Goal: Task Accomplishment & Management: Complete application form

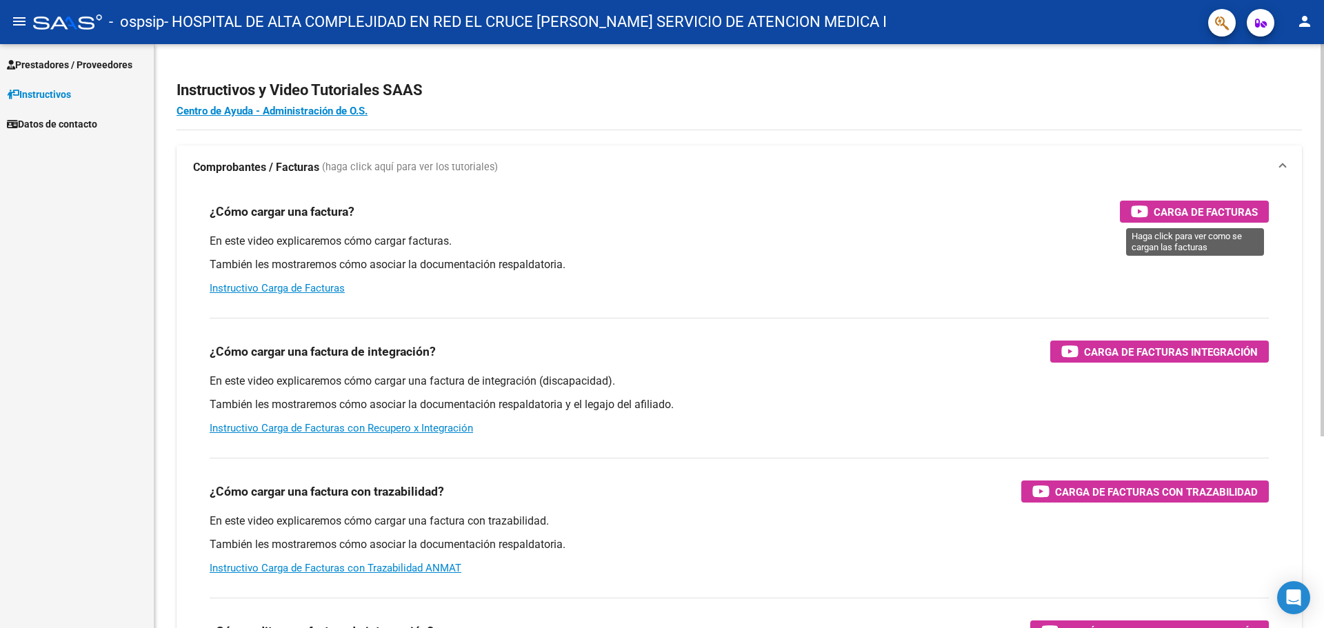
click at [1231, 203] on span "Carga de Facturas" at bounding box center [1206, 211] width 104 height 17
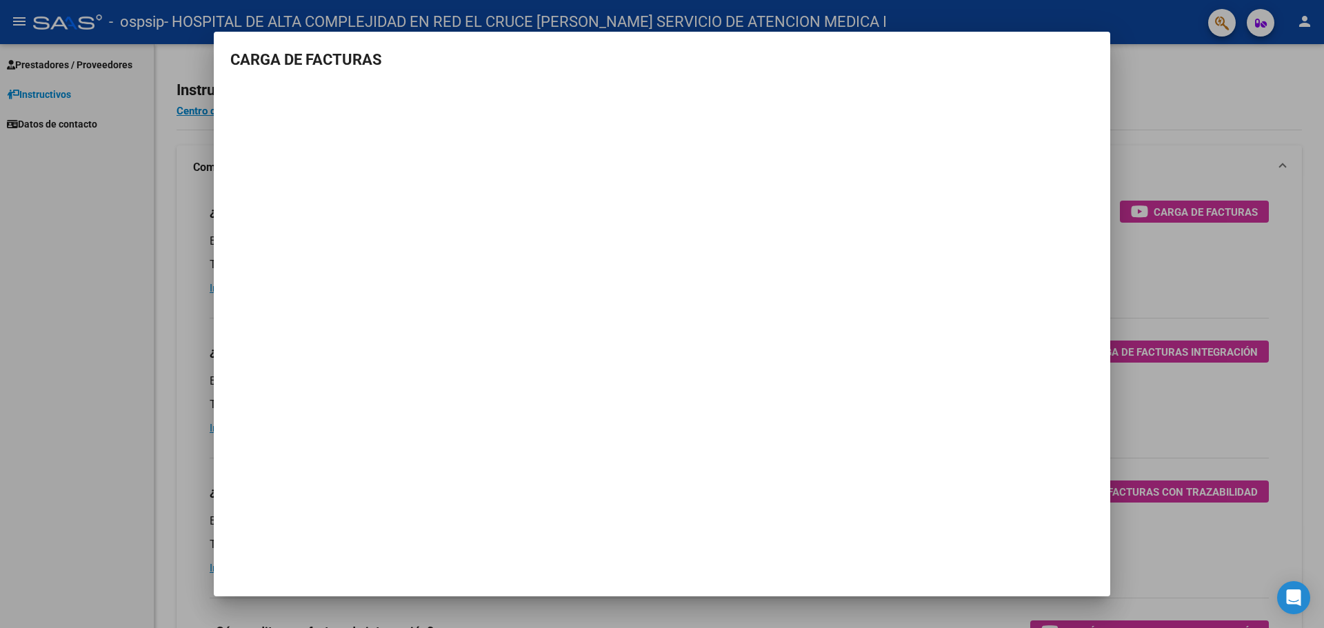
click at [868, 489] on mat-dialog-container "CARGA DE FACTURAS" at bounding box center [662, 315] width 897 height 566
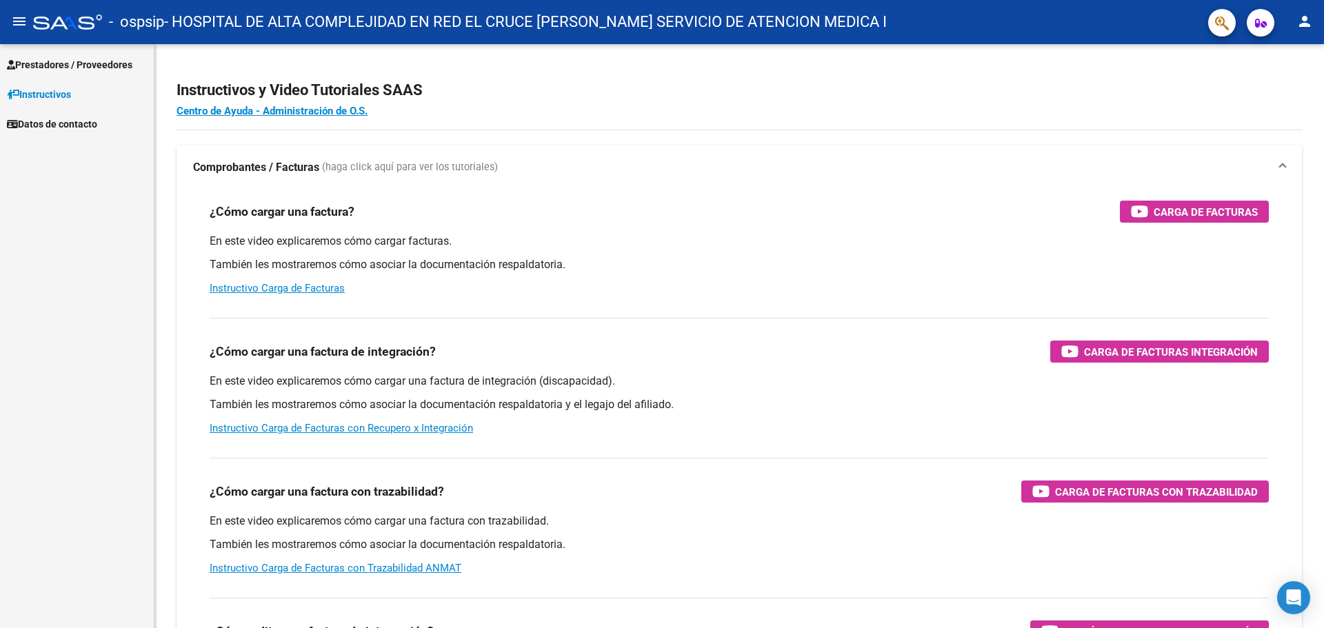
click at [65, 67] on span "Prestadores / Proveedores" at bounding box center [70, 64] width 126 height 15
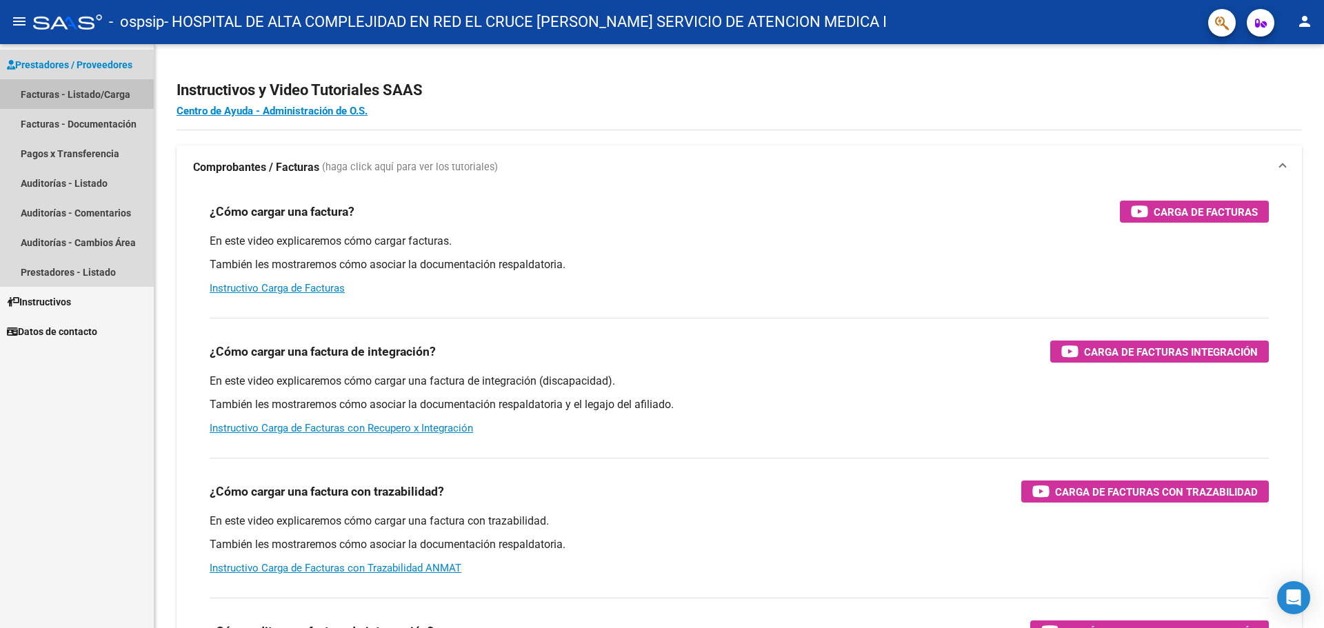
click at [69, 92] on link "Facturas - Listado/Carga" at bounding box center [77, 94] width 154 height 30
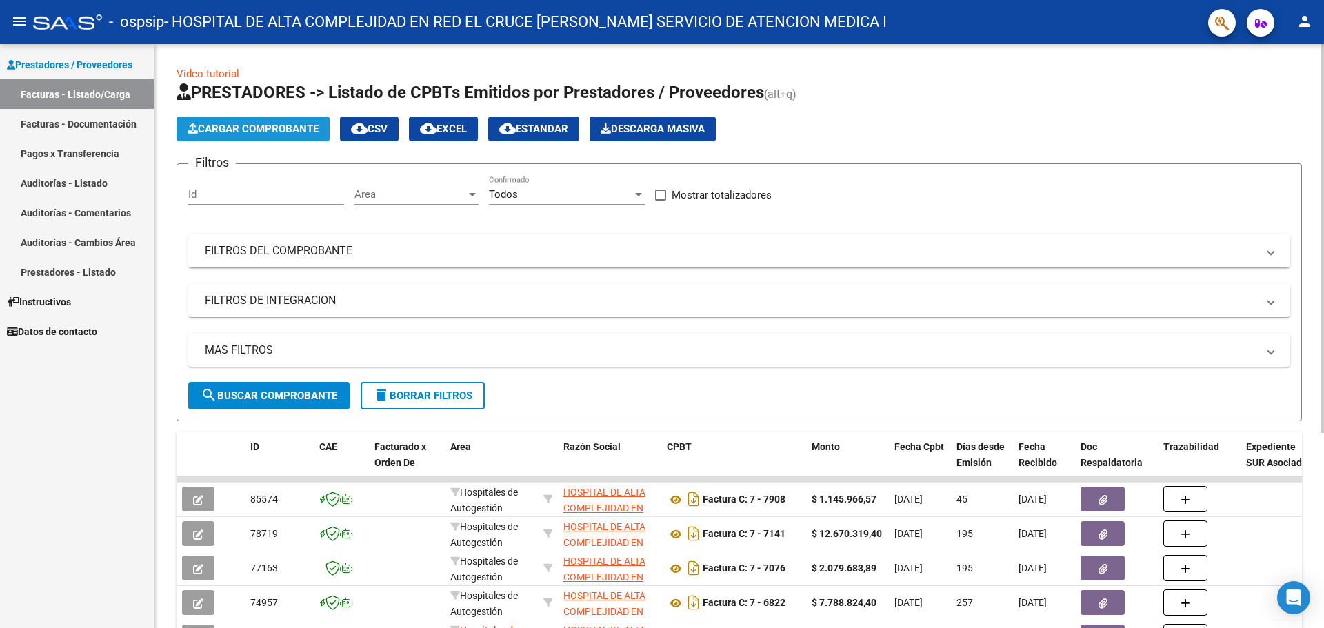
click at [253, 128] on span "Cargar Comprobante" at bounding box center [253, 129] width 131 height 12
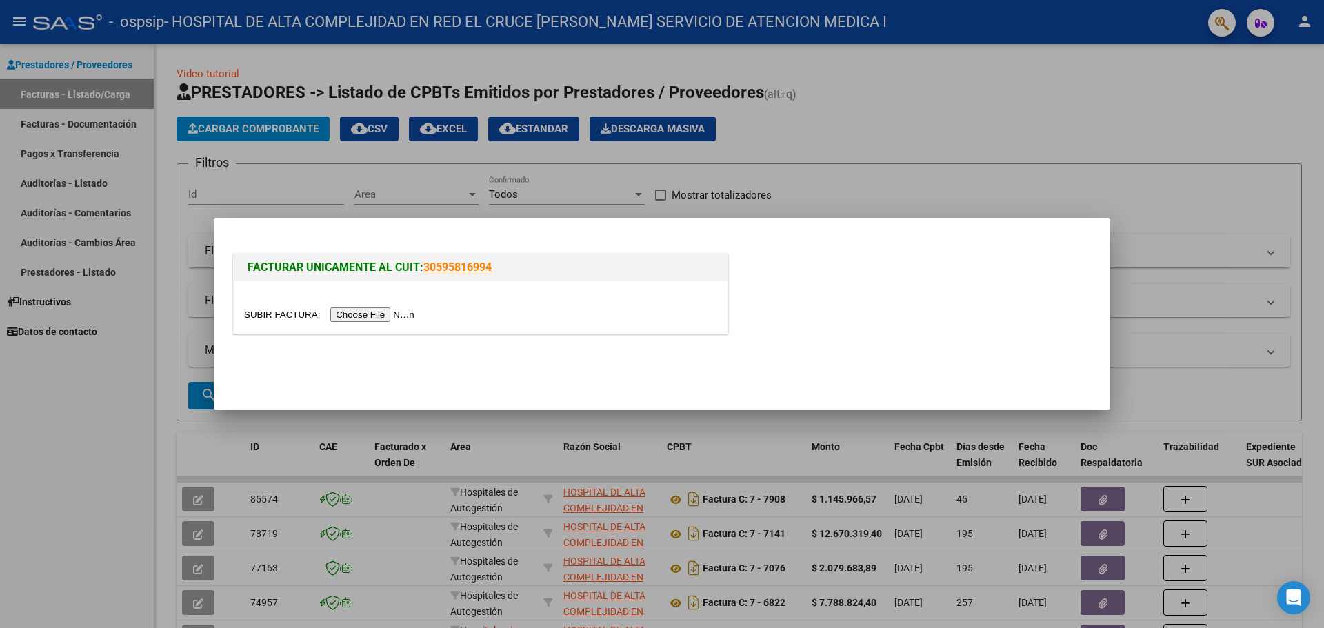
click at [362, 312] on input "file" at bounding box center [331, 315] width 175 height 14
click at [386, 310] on input "file" at bounding box center [331, 315] width 175 height 14
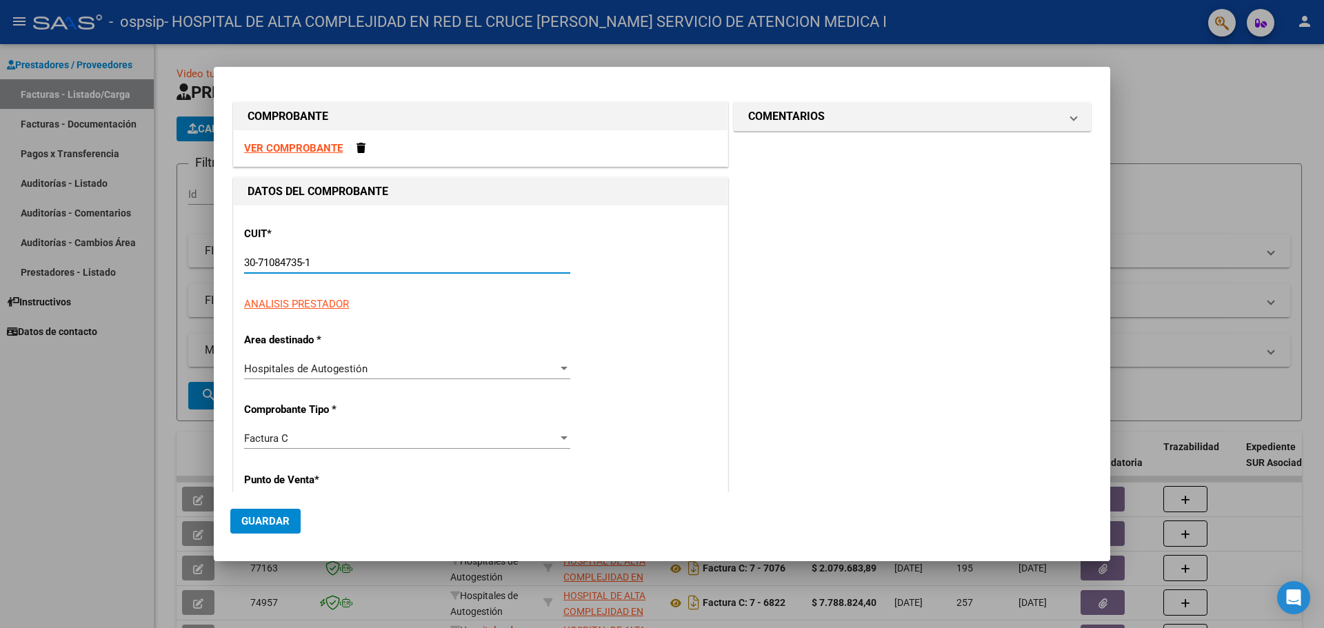
click at [293, 268] on input "30-71084735-1" at bounding box center [407, 263] width 326 height 12
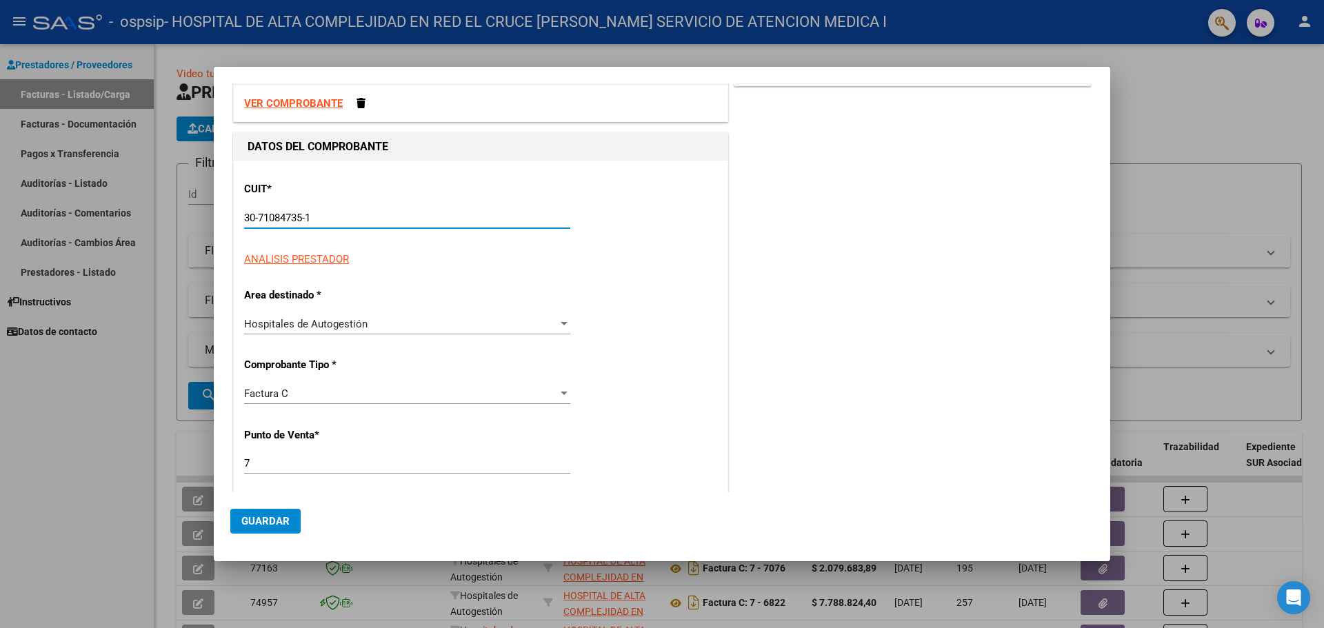
scroll to position [69, 0]
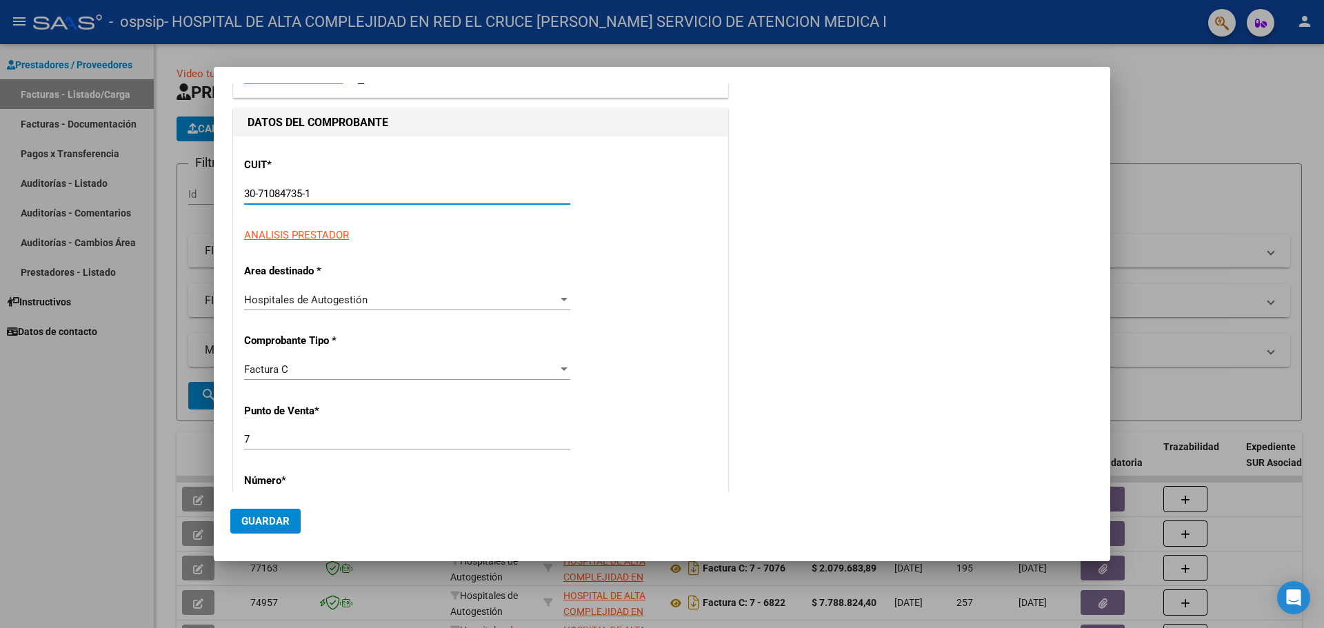
click at [471, 301] on div "Hospitales de Autogestión" at bounding box center [401, 300] width 314 height 12
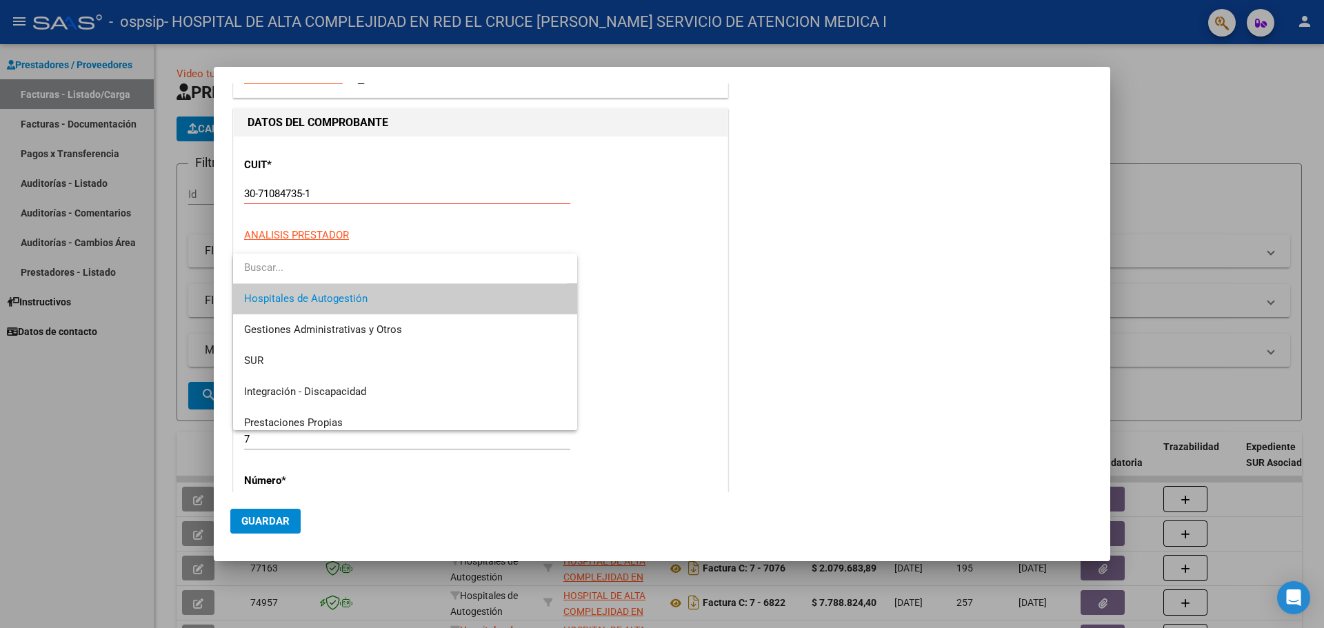
scroll to position [0, 0]
click at [687, 290] on div at bounding box center [662, 314] width 1324 height 628
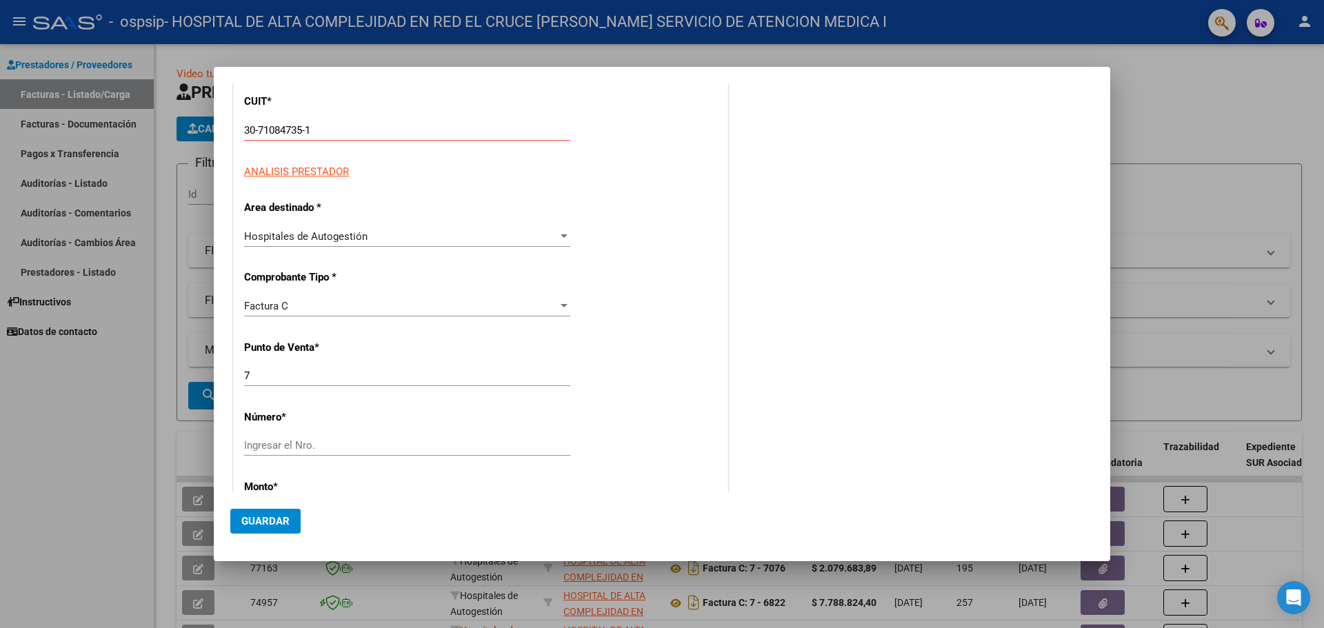
scroll to position [207, 0]
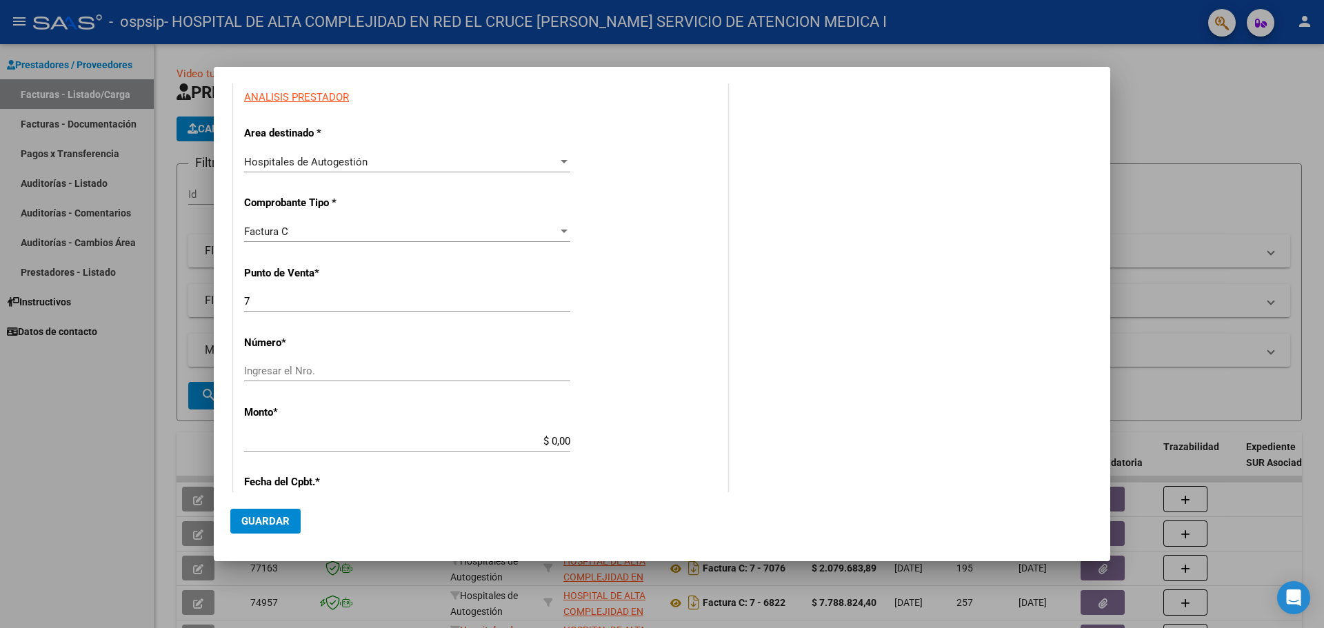
click at [319, 370] on input "Ingresar el Nro." at bounding box center [407, 371] width 326 height 12
type input "8149"
click at [348, 442] on input "$ 0,00" at bounding box center [407, 441] width 326 height 12
type input "$ 8.584.272,55"
type input "2025-07-31"
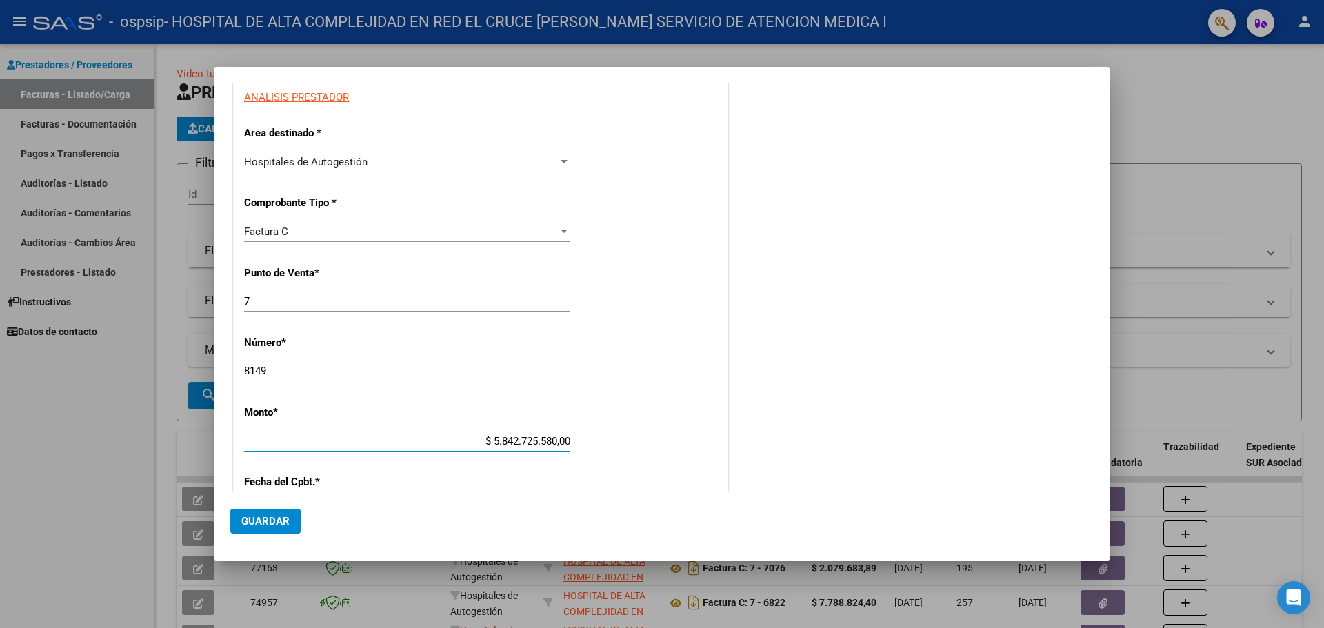
type input "75321764971256"
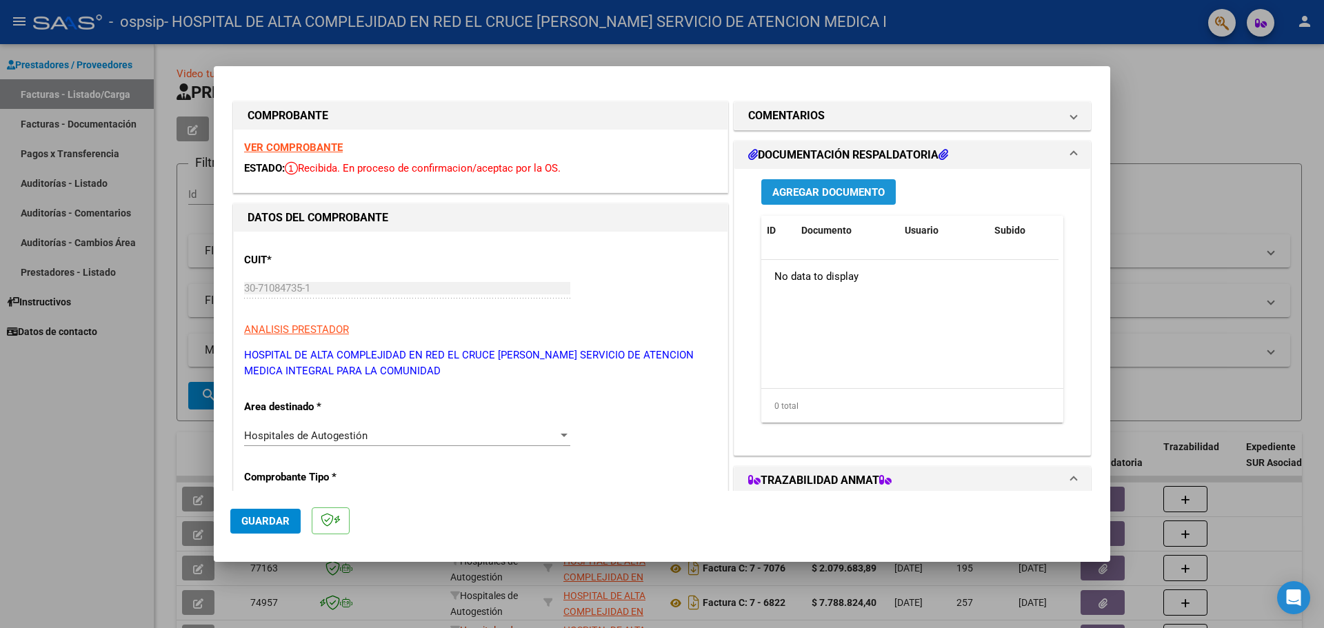
click at [828, 198] on span "Agregar Documento" at bounding box center [829, 192] width 112 height 12
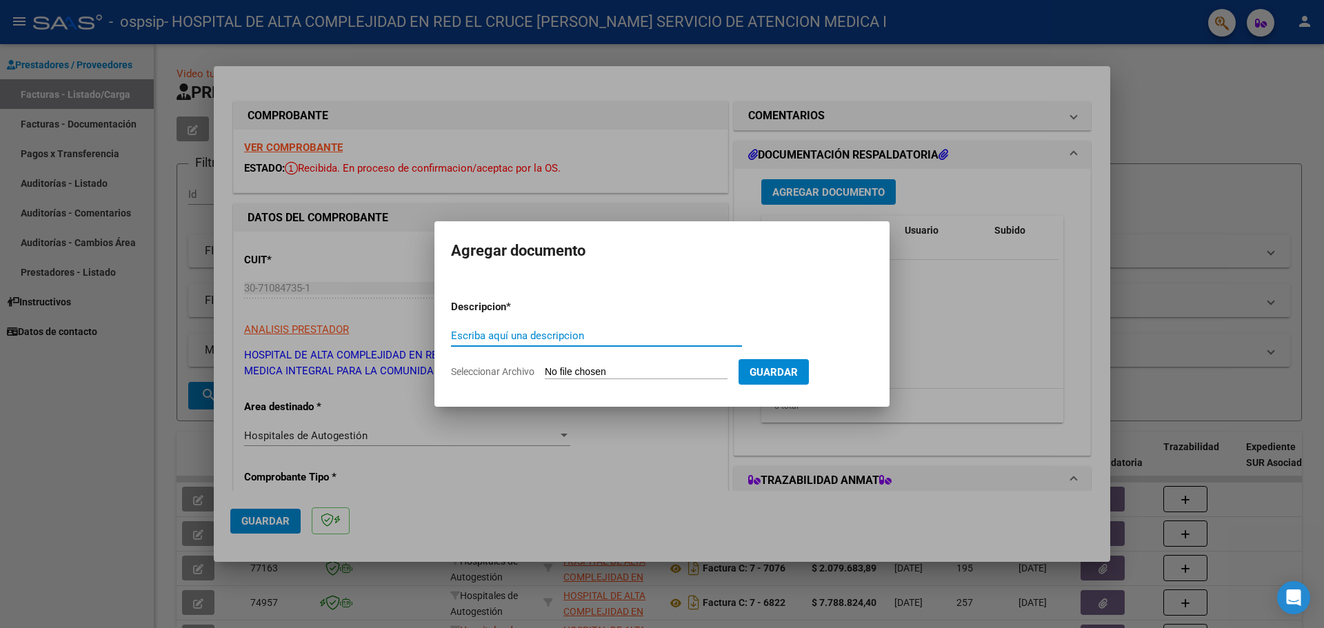
click at [513, 337] on input "Escriba aquí una descripcion" at bounding box center [596, 336] width 291 height 12
click at [471, 339] on input "Escriba aquí una descripcion" at bounding box center [596, 336] width 291 height 12
click at [590, 373] on input "Seleccionar Archivo" at bounding box center [636, 372] width 183 height 13
type input "C:\fakepath\I_ RAUL ZACARIAS RUEDA (OSPIP).pdf"
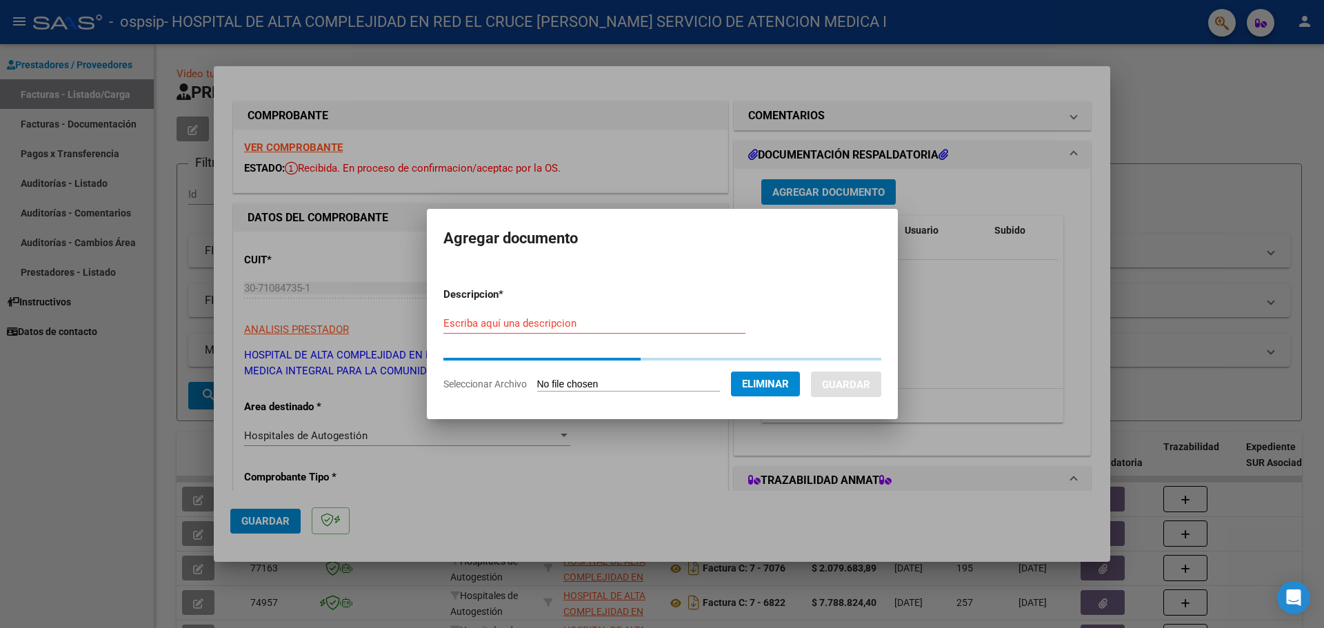
click at [483, 324] on input "Escriba aquí una descripcion" at bounding box center [595, 323] width 302 height 12
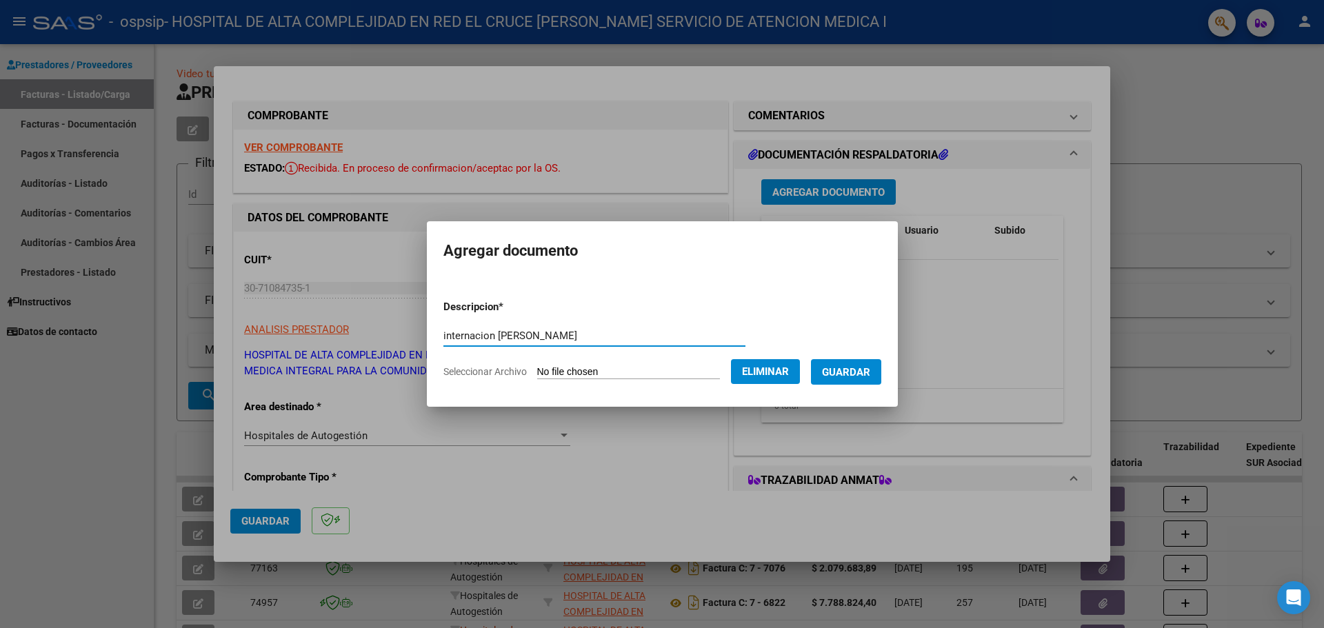
type input "internacion zacarias rual"
click at [868, 366] on span "Guardar" at bounding box center [846, 372] width 48 height 12
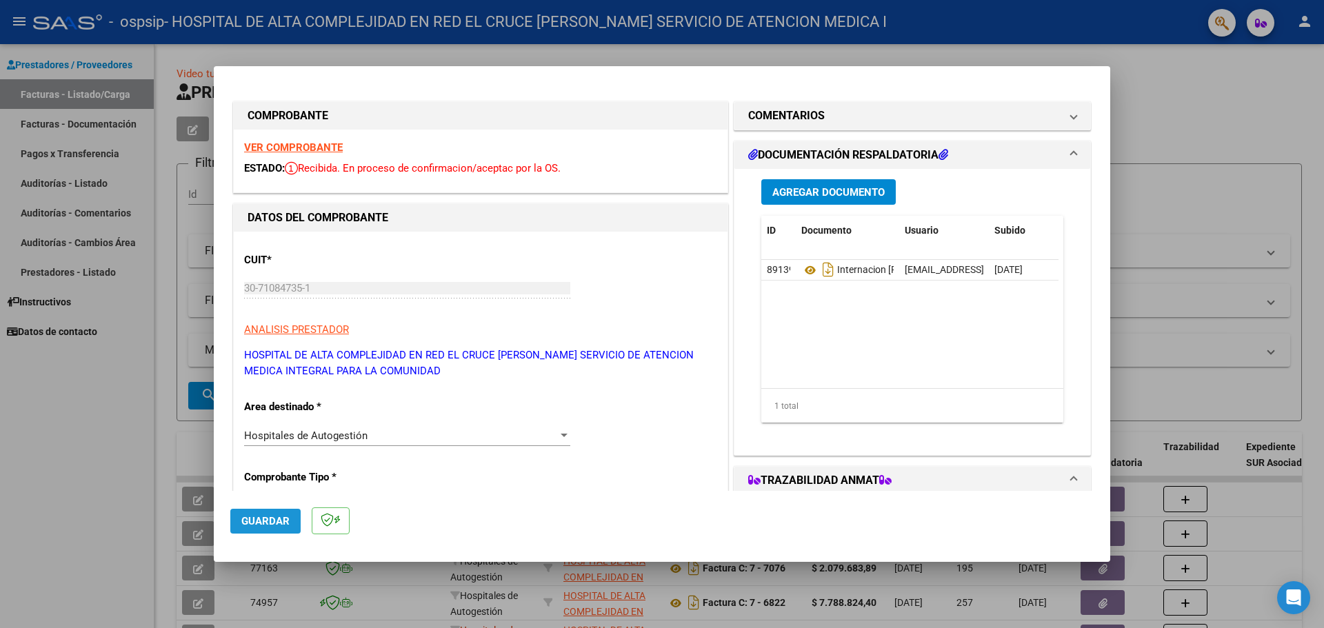
click at [259, 524] on span "Guardar" at bounding box center [265, 521] width 48 height 12
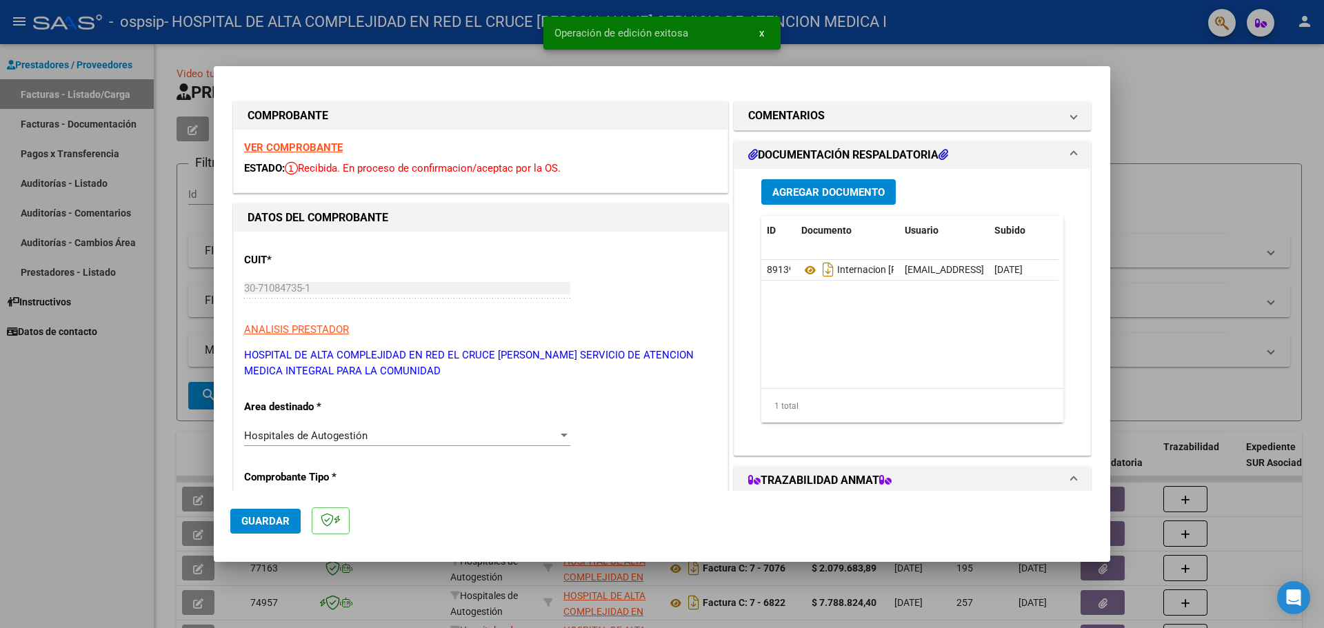
drag, startPoint x: 295, startPoint y: 169, endPoint x: 619, endPoint y: 170, distance: 324.2
click at [619, 170] on div "ESTADO: Recibida. En proceso de confirmacion/aceptac por la OS." at bounding box center [480, 169] width 473 height 16
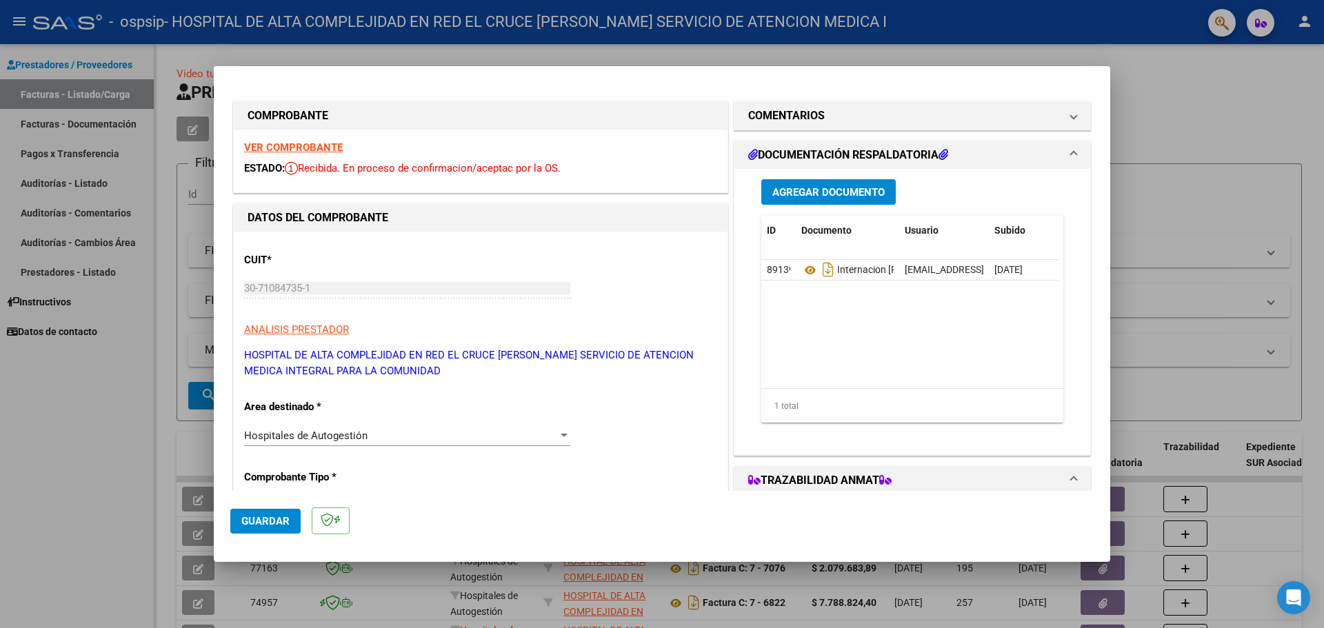
click at [626, 166] on div "ESTADO: Recibida. En proceso de confirmacion/aceptac por la OS." at bounding box center [480, 169] width 473 height 16
click at [283, 533] on button "Guardar" at bounding box center [265, 521] width 70 height 25
click at [284, 522] on span "Guardar" at bounding box center [265, 521] width 48 height 12
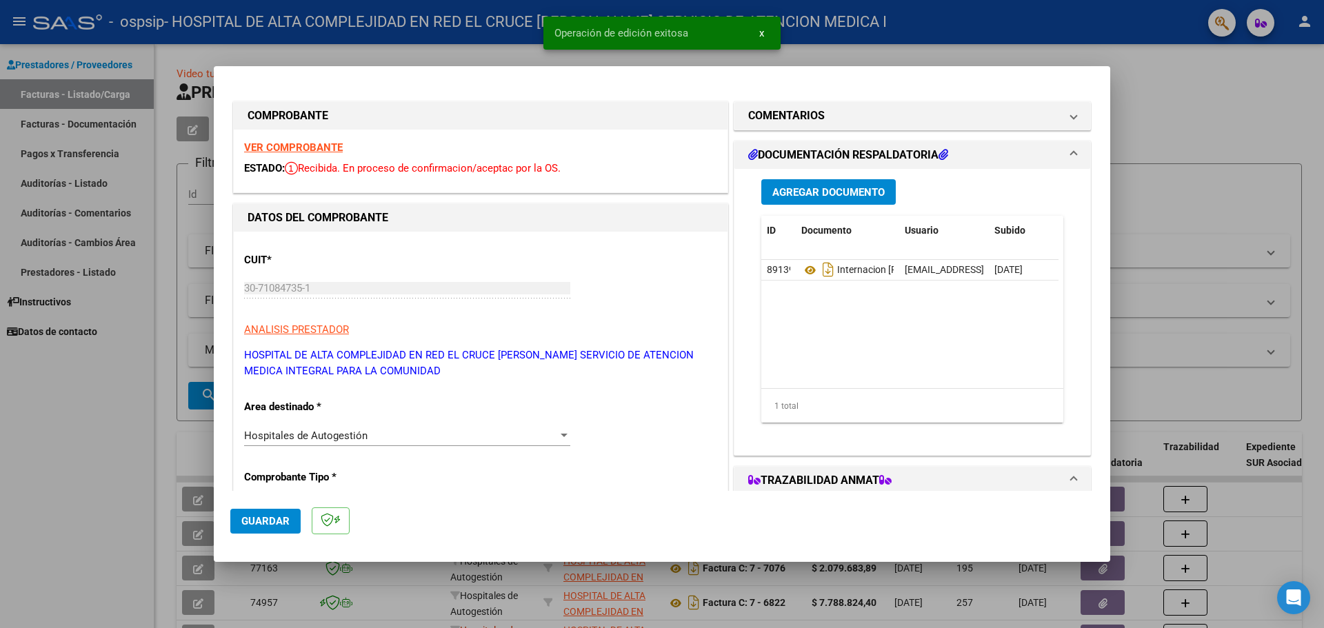
drag, startPoint x: 287, startPoint y: 356, endPoint x: 510, endPoint y: 355, distance: 222.8
click at [510, 355] on p "HOSPITAL DE ALTA COMPLEJIDAD EN RED EL CRUCE DR NESTOR CARLOS KIRCHNER SERVICIO…" at bounding box center [480, 363] width 473 height 31
click at [546, 372] on p "HOSPITAL DE ALTA COMPLEJIDAD EN RED EL CRUCE DR NESTOR CARLOS KIRCHNER SERVICIO…" at bounding box center [480, 363] width 473 height 31
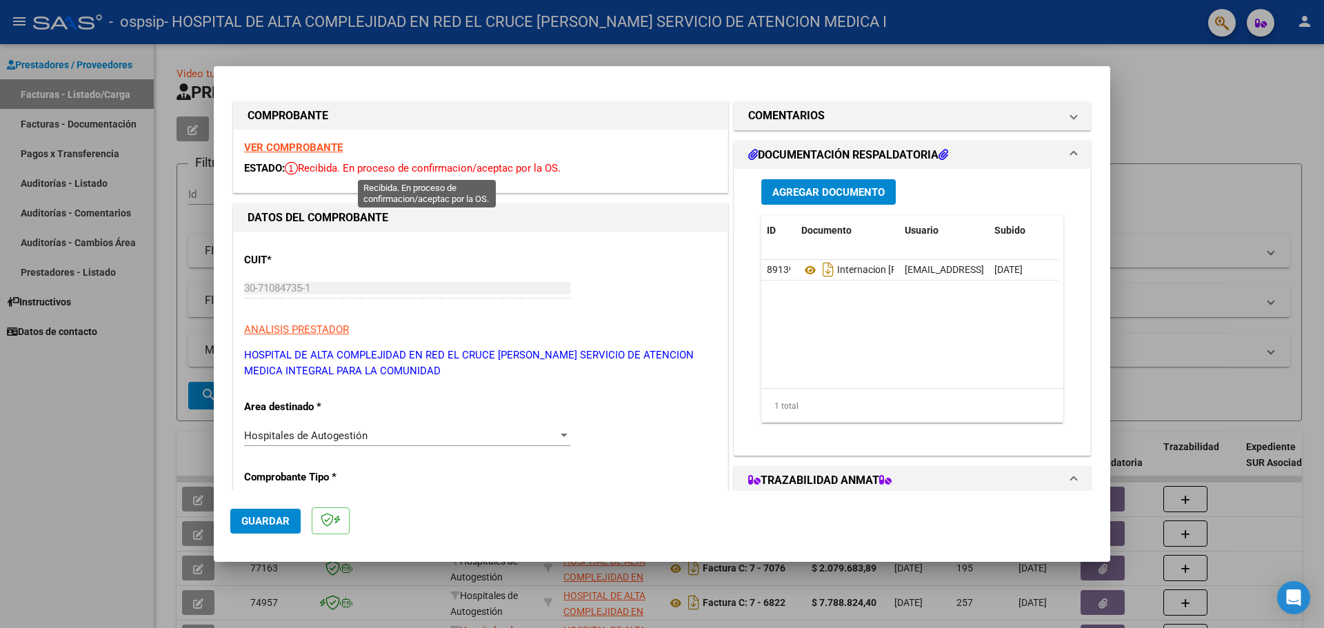
click at [294, 170] on icon at bounding box center [291, 168] width 13 height 14
click at [262, 168] on span "ESTADO:" at bounding box center [264, 168] width 41 height 12
drag, startPoint x: 262, startPoint y: 168, endPoint x: 613, endPoint y: 168, distance: 351.1
click at [613, 168] on div "ESTADO: Recibida. En proceso de confirmacion/aceptac por la OS." at bounding box center [480, 169] width 473 height 16
click at [615, 168] on div "ESTADO: Recibida. En proceso de confirmacion/aceptac por la OS." at bounding box center [480, 169] width 473 height 16
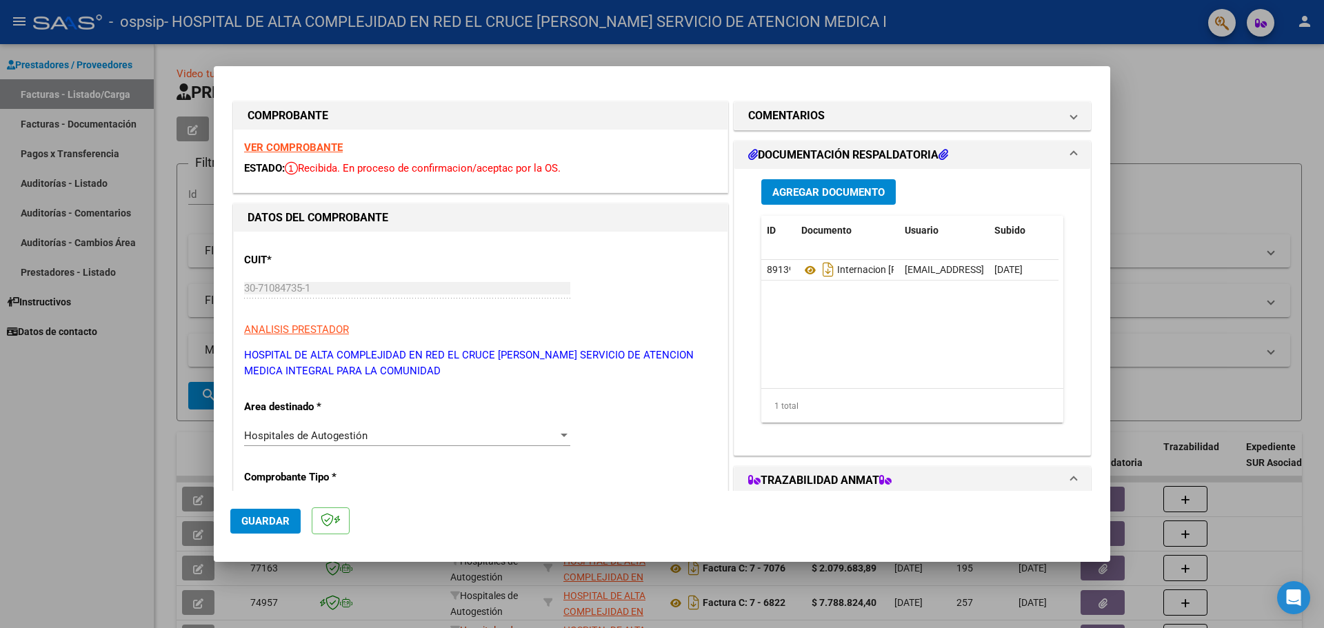
click at [277, 535] on mat-dialog-actions "Guardar" at bounding box center [662, 518] width 864 height 54
click at [278, 521] on span "Guardar" at bounding box center [265, 521] width 48 height 12
click at [279, 521] on span "Guardar" at bounding box center [265, 521] width 48 height 12
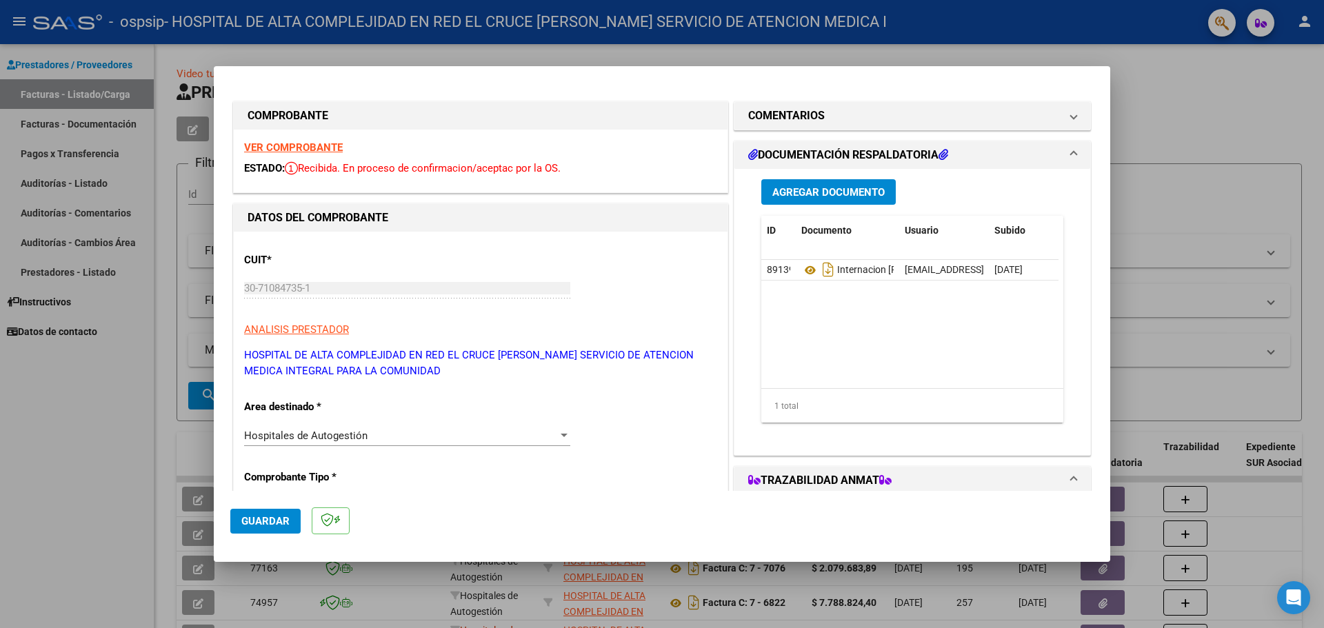
click at [603, 524] on mat-dialog-actions "Guardar" at bounding box center [662, 518] width 864 height 54
click at [277, 522] on span "Guardar" at bounding box center [265, 521] width 48 height 12
click at [1204, 185] on div at bounding box center [662, 314] width 1324 height 628
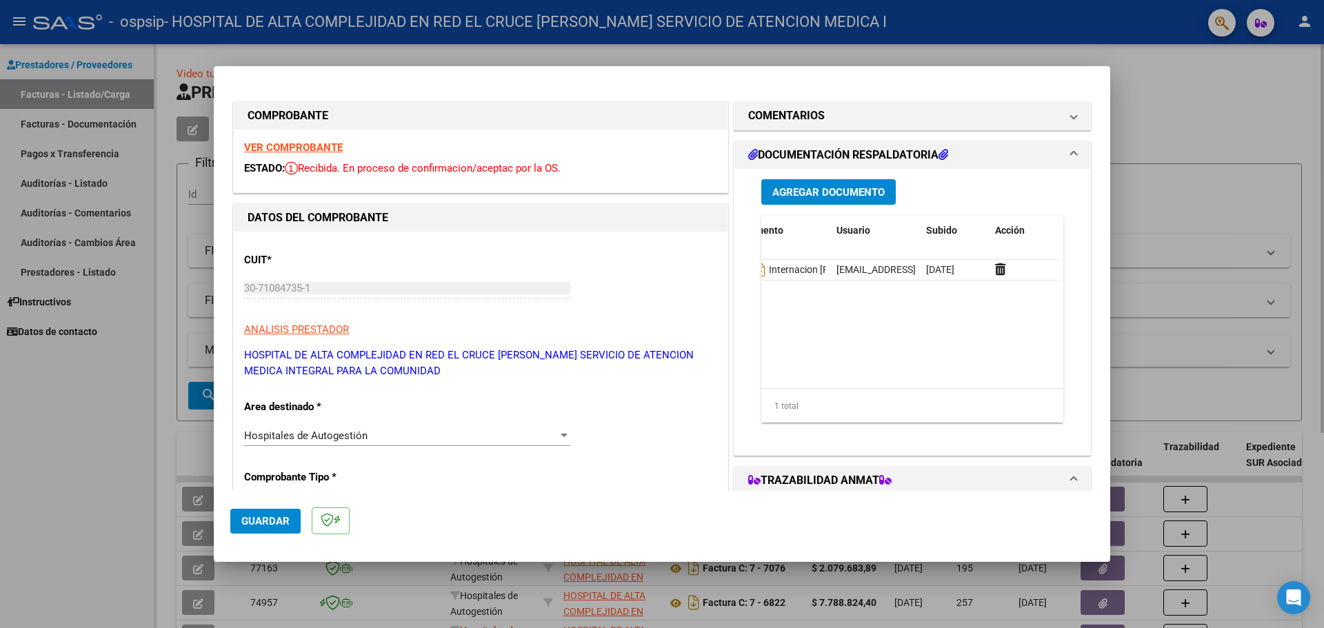
type input "$ 0,00"
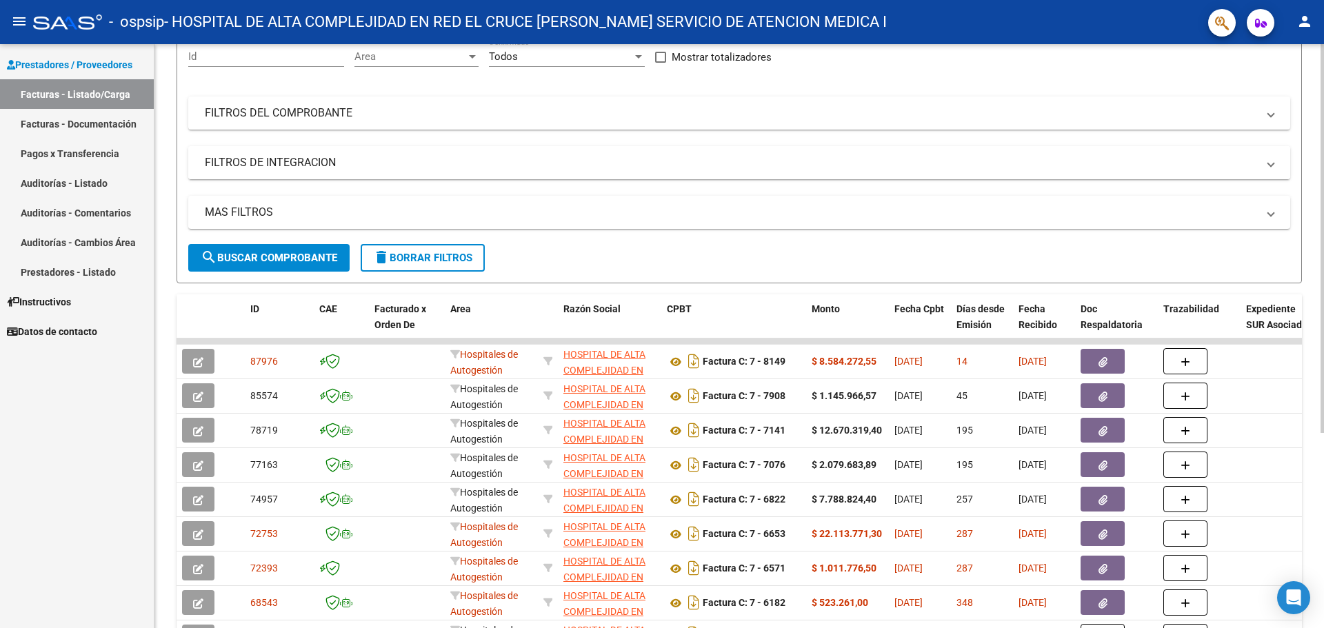
scroll to position [0, 0]
